Goal: Task Accomplishment & Management: Manage account settings

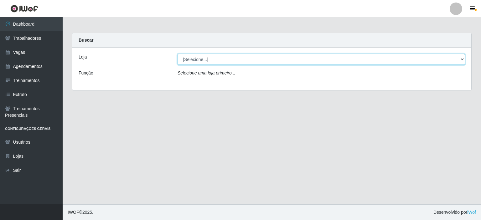
click at [230, 63] on select "[Selecione...] Iskisita Atakado - Centro de Distribuição" at bounding box center [322, 59] width 288 height 11
select select "425"
click at [178, 54] on select "[Selecione...] Iskisita Atakado - Centro de Distribuição" at bounding box center [322, 59] width 288 height 11
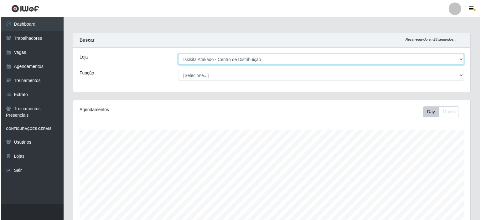
scroll to position [111, 0]
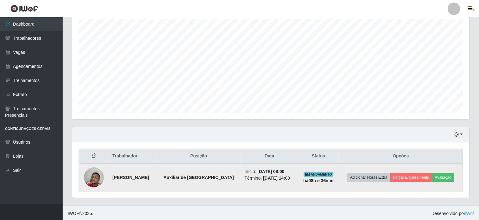
click at [94, 179] on img at bounding box center [94, 177] width 20 height 33
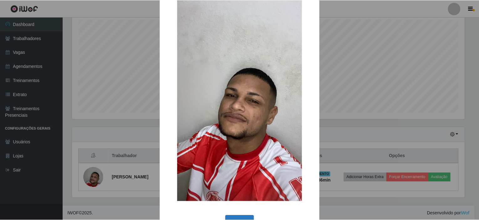
scroll to position [41, 0]
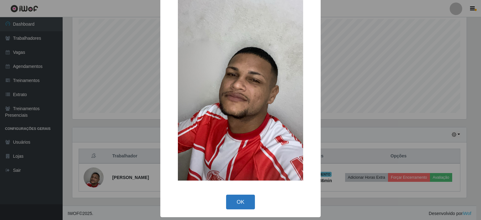
click at [238, 206] on button "OK" at bounding box center [240, 202] width 29 height 15
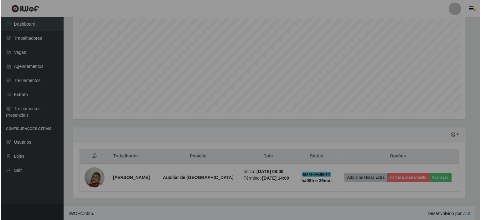
scroll to position [130, 397]
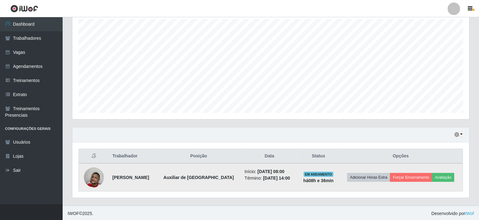
drag, startPoint x: 178, startPoint y: 177, endPoint x: 111, endPoint y: 181, distance: 67.5
click at [111, 181] on td "[PERSON_NAME]" at bounding box center [133, 177] width 48 height 28
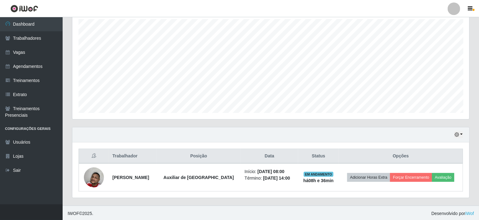
copy strong "[PERSON_NAME]"
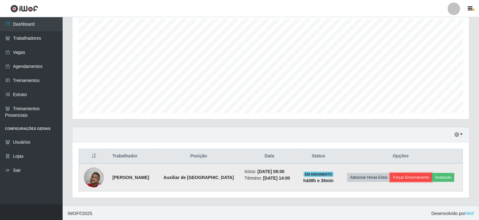
click at [423, 178] on button "Forçar Encerramento" at bounding box center [411, 177] width 42 height 9
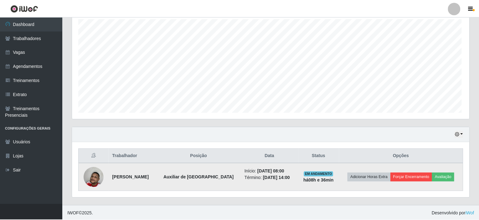
scroll to position [130, 395]
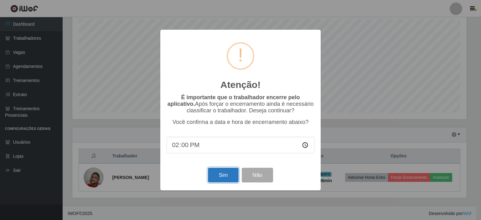
click at [225, 175] on button "Sim" at bounding box center [223, 175] width 30 height 15
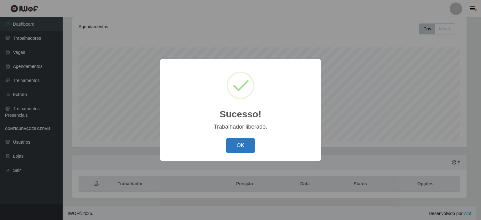
click at [245, 146] on button "OK" at bounding box center [240, 145] width 29 height 15
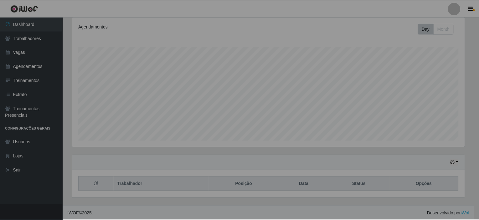
scroll to position [130, 397]
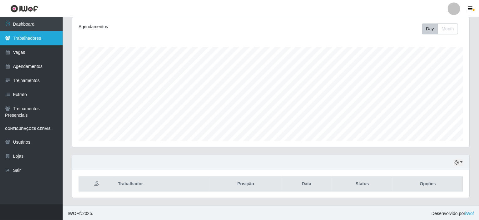
click at [26, 39] on link "Trabalhadores" at bounding box center [31, 38] width 63 height 14
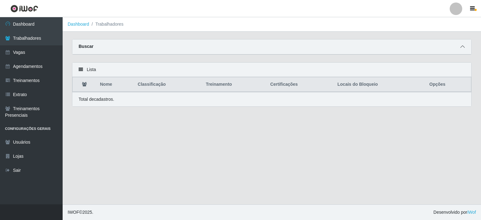
click at [463, 47] on icon at bounding box center [462, 46] width 4 height 4
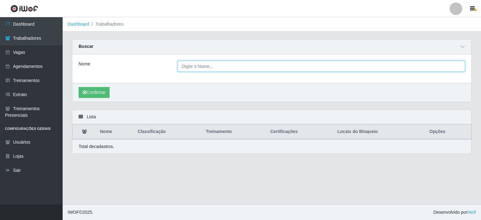
click at [209, 67] on input "Nome" at bounding box center [322, 66] width 288 height 11
paste input "[PERSON_NAME]"
type input "[PERSON_NAME]"
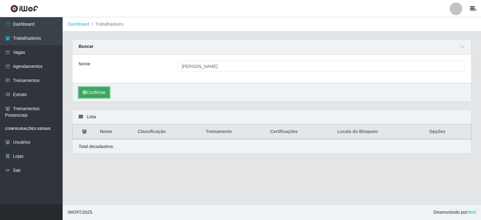
click at [96, 91] on button "Confirmar" at bounding box center [94, 92] width 31 height 11
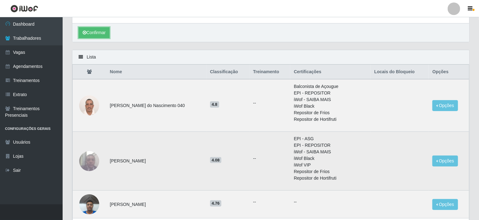
scroll to position [63, 0]
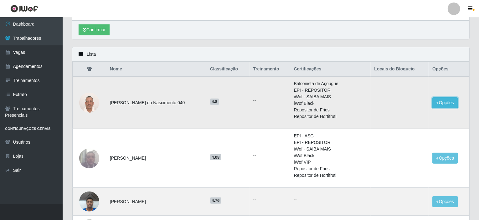
click at [439, 103] on button "Opções" at bounding box center [446, 102] width 26 height 11
click at [412, 105] on button "Bloquear - Empresa" at bounding box center [406, 104] width 50 height 13
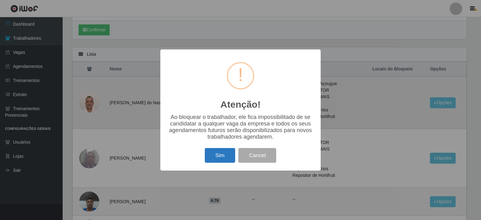
click at [224, 162] on button "Sim" at bounding box center [220, 155] width 30 height 15
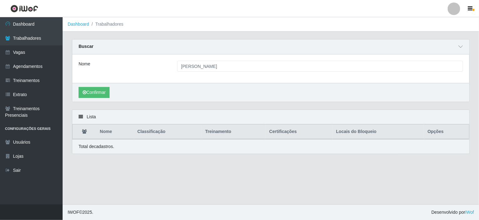
scroll to position [0, 0]
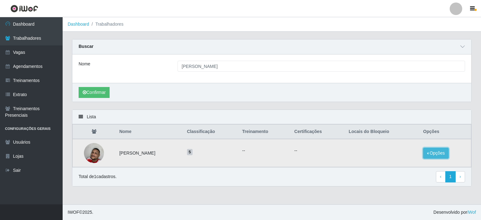
click at [435, 154] on button "Opções" at bounding box center [436, 153] width 26 height 11
click at [410, 147] on button "Bloquear - Empresa" at bounding box center [397, 146] width 50 height 13
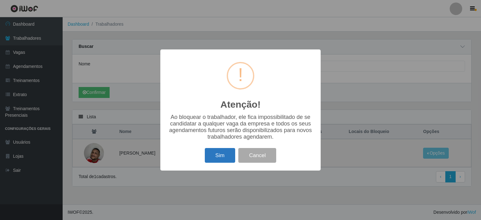
click at [213, 157] on button "Sim" at bounding box center [220, 155] width 30 height 15
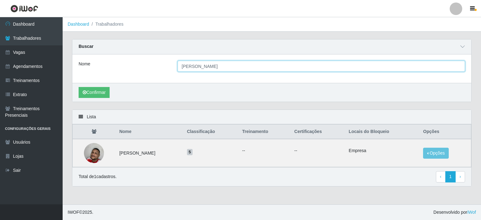
click at [258, 65] on input "[PERSON_NAME]" at bounding box center [322, 66] width 288 height 11
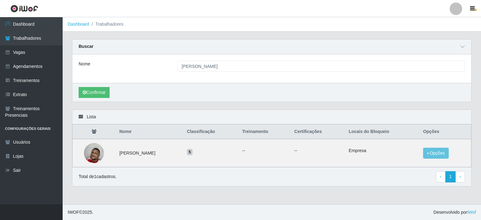
click at [95, 99] on div "Confirmar" at bounding box center [271, 92] width 399 height 19
click at [96, 96] on button "Confirmar" at bounding box center [94, 92] width 31 height 11
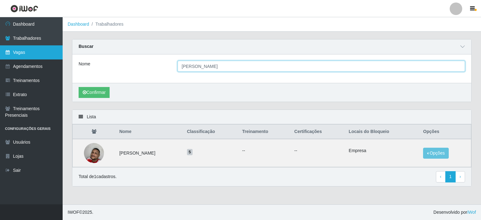
drag, startPoint x: 262, startPoint y: 68, endPoint x: 1, endPoint y: 56, distance: 260.8
click at [0, 57] on div "Dashboard Trabalhadores Vagas Agendamentos Treinamentos Extrato Treinamentos Pr…" at bounding box center [240, 110] width 481 height 187
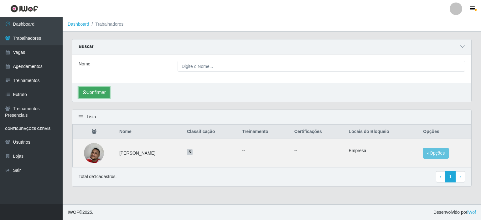
click at [92, 92] on button "Confirmar" at bounding box center [94, 92] width 31 height 11
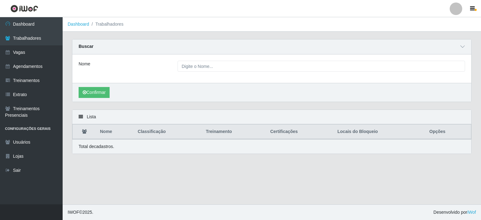
click at [360, 129] on th "Locais do Bloqueio" at bounding box center [380, 132] width 92 height 15
